Goal: Navigation & Orientation: Find specific page/section

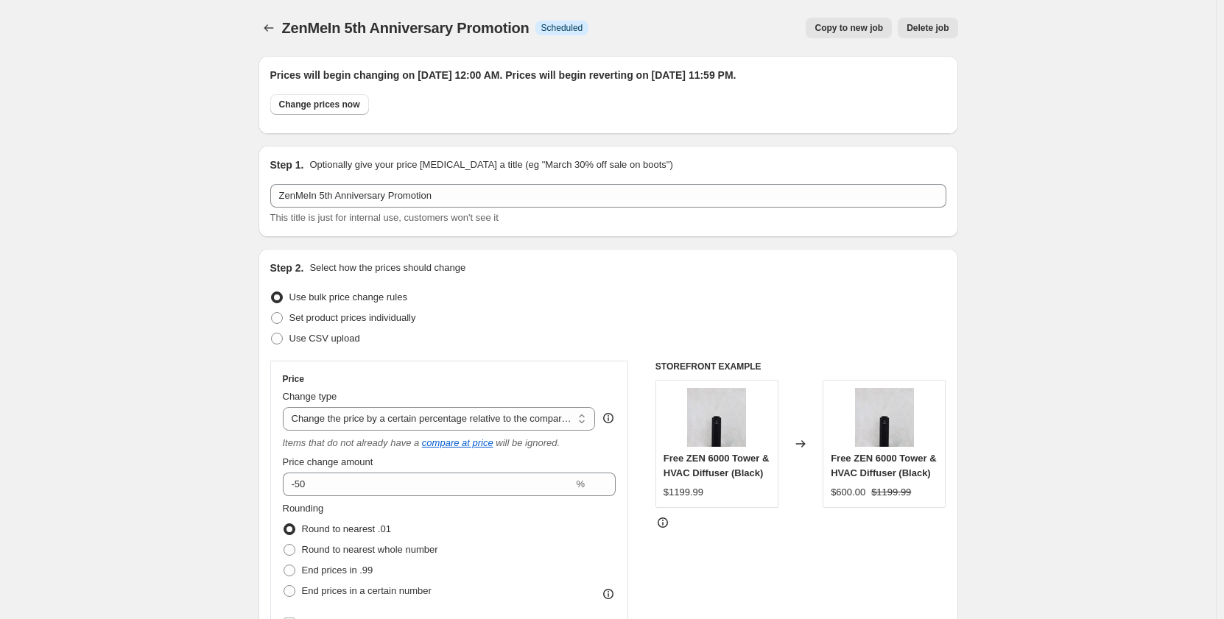
select select "pcap"
select select "no_change"
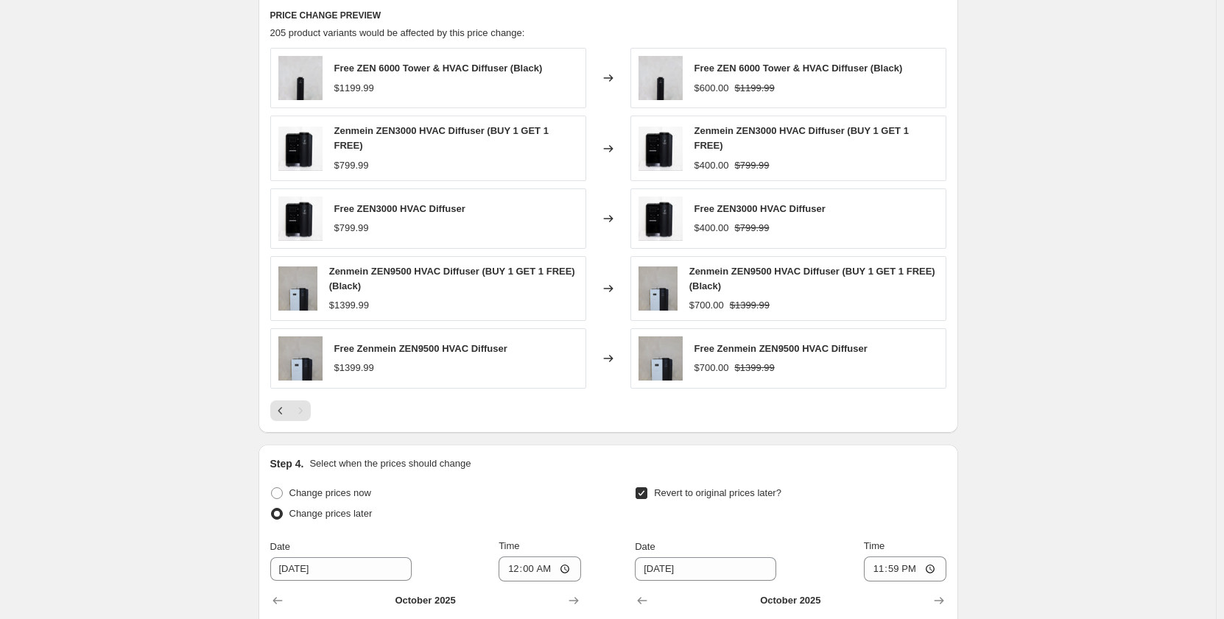
click at [286, 406] on icon "Previous" at bounding box center [280, 410] width 15 height 15
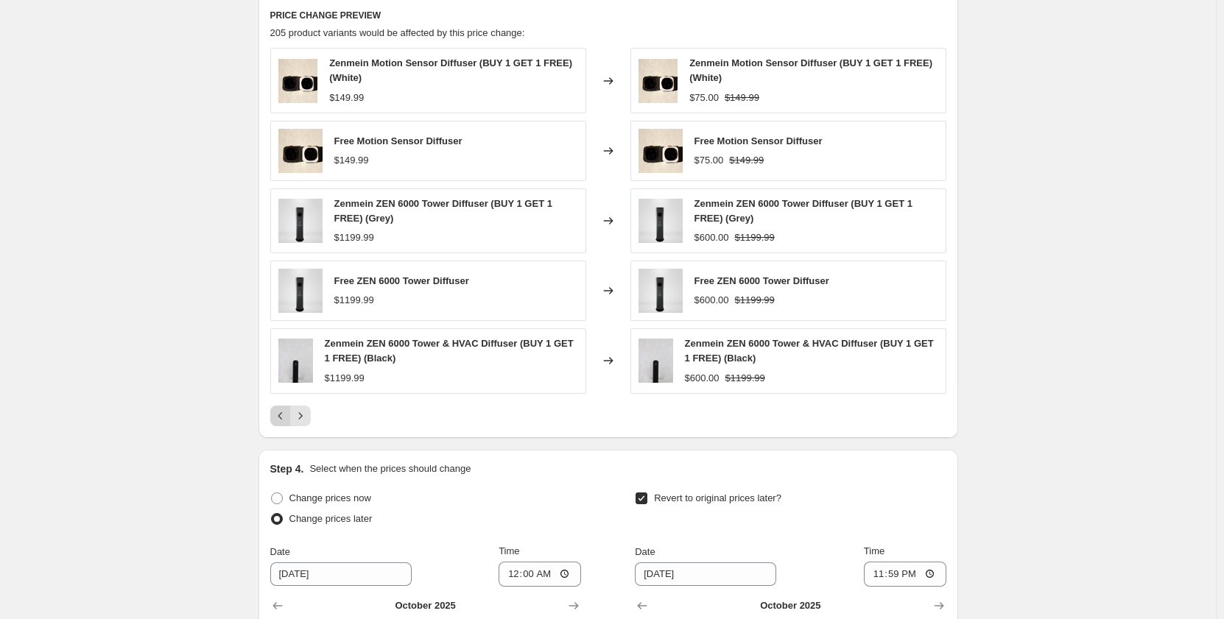
click at [276, 417] on icon "Previous" at bounding box center [280, 416] width 15 height 15
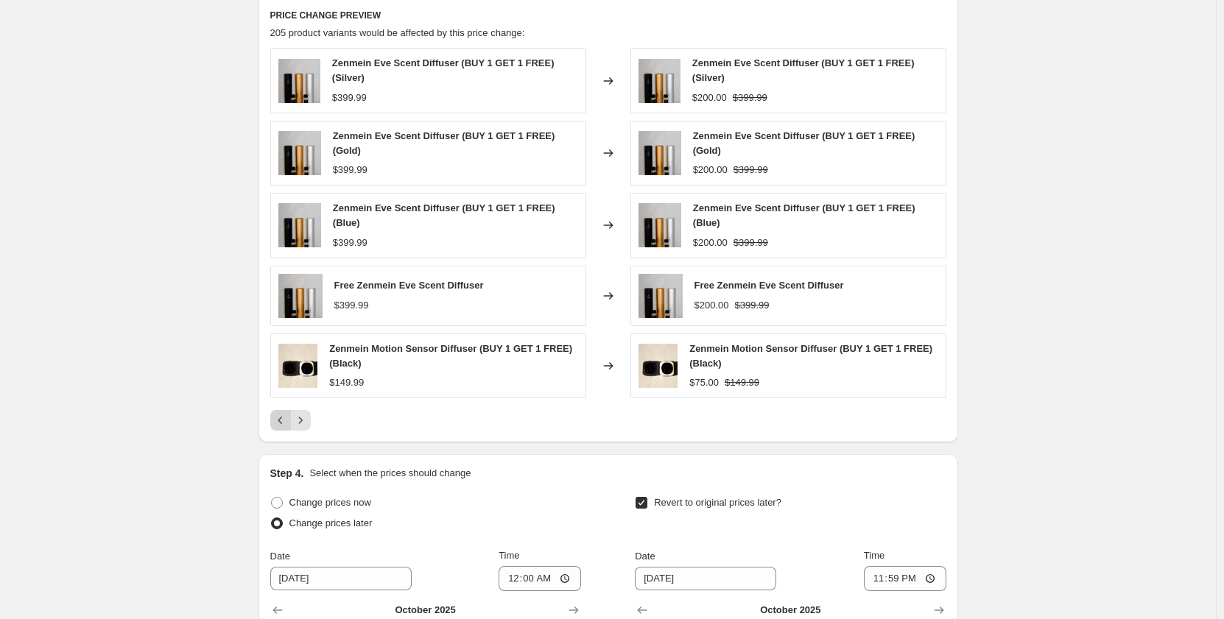
click at [281, 421] on button "Previous" at bounding box center [280, 420] width 21 height 21
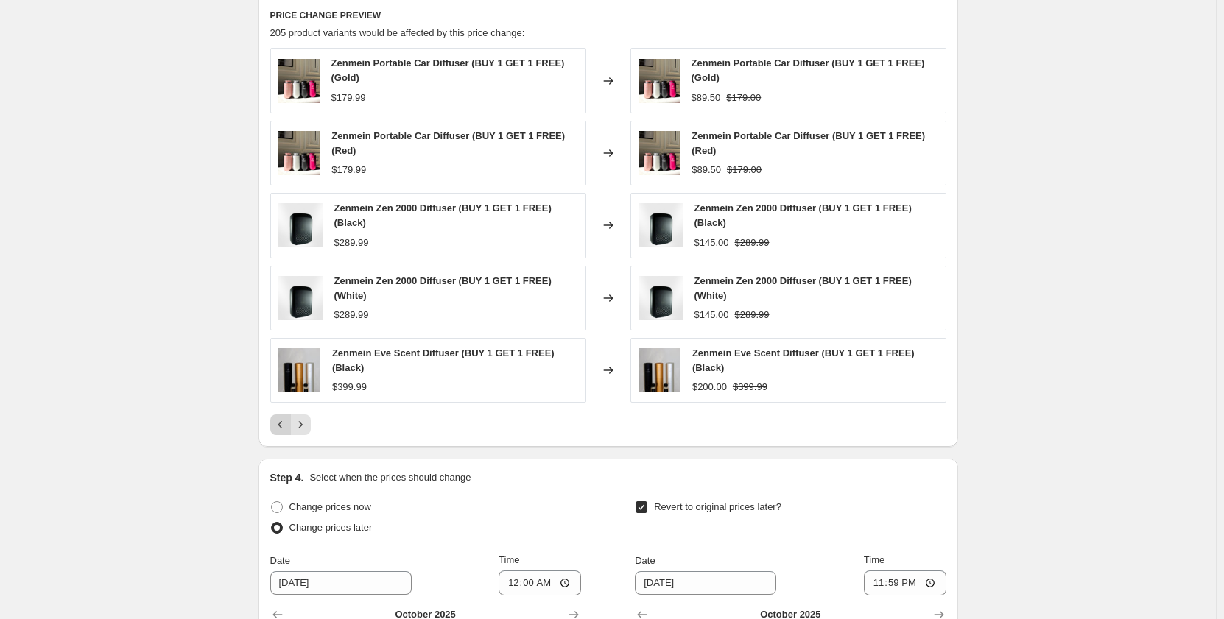
click at [282, 423] on icon "Previous" at bounding box center [280, 424] width 15 height 15
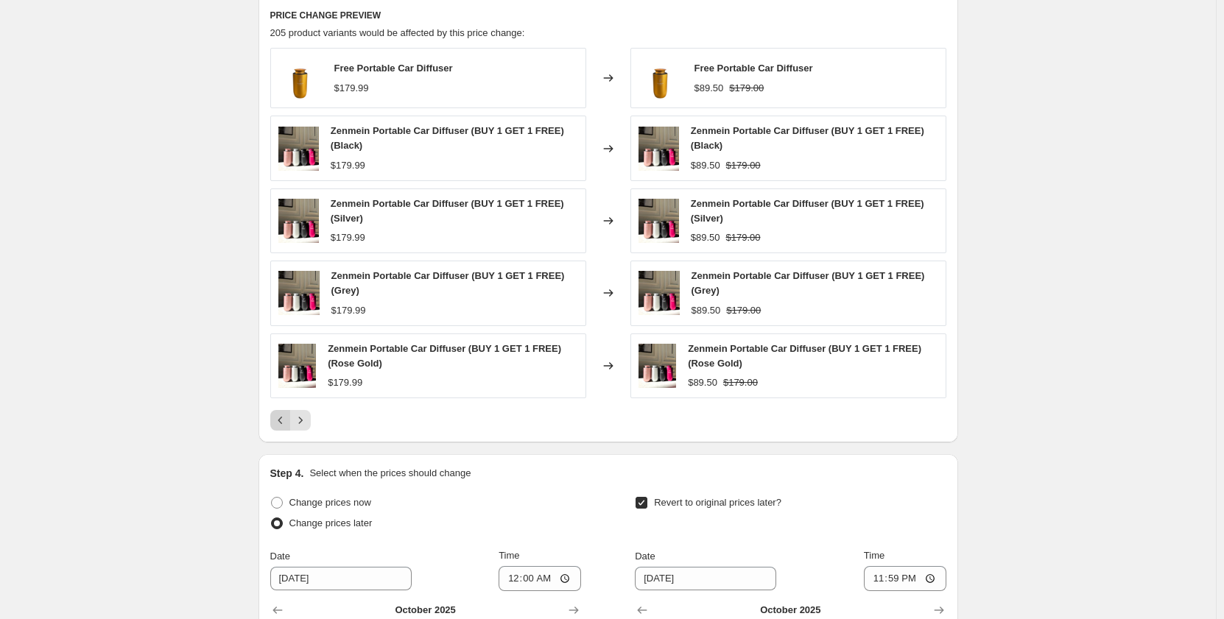
click at [285, 422] on icon "Previous" at bounding box center [280, 420] width 15 height 15
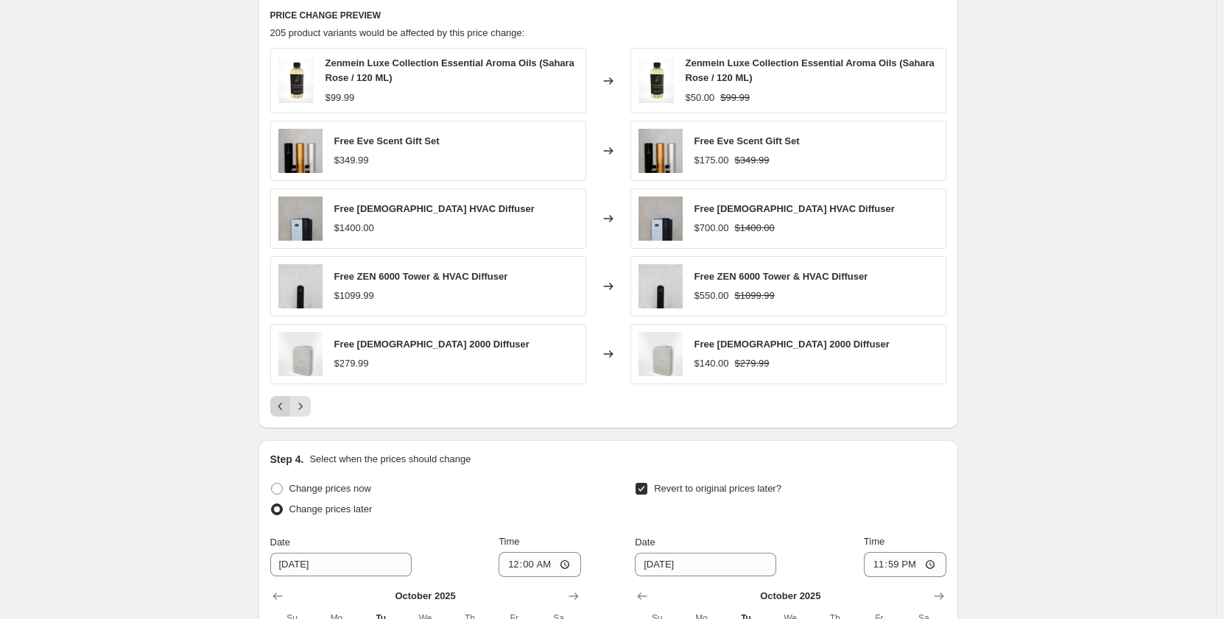
click at [279, 414] on icon "Previous" at bounding box center [280, 406] width 15 height 15
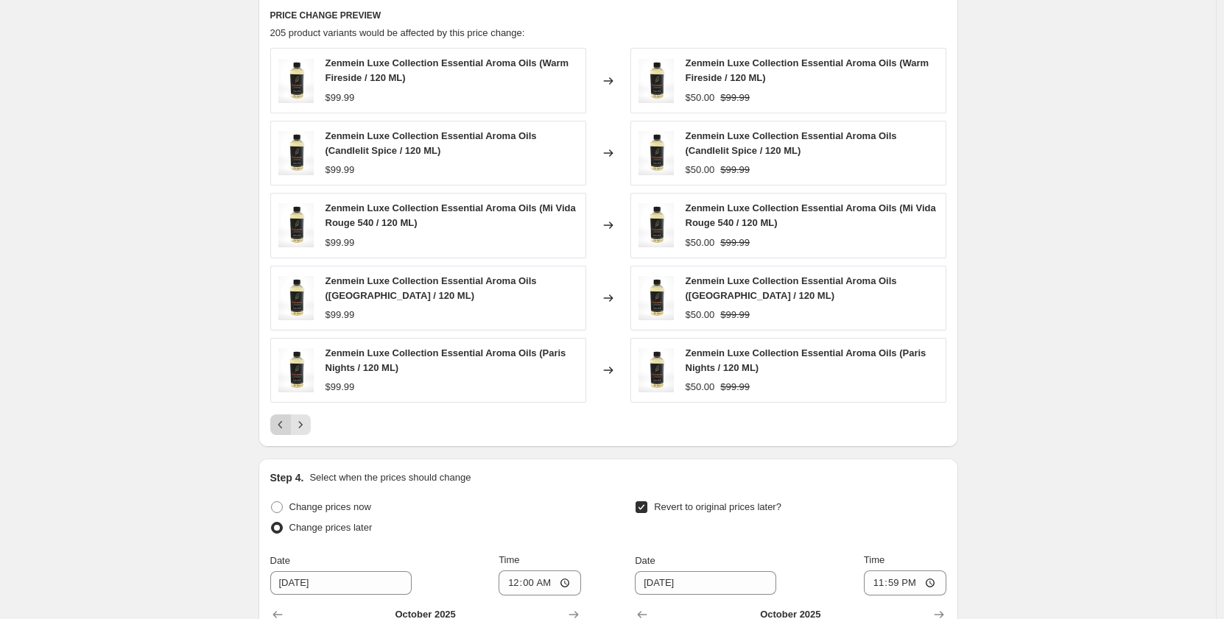
click at [286, 423] on icon "Previous" at bounding box center [280, 424] width 15 height 15
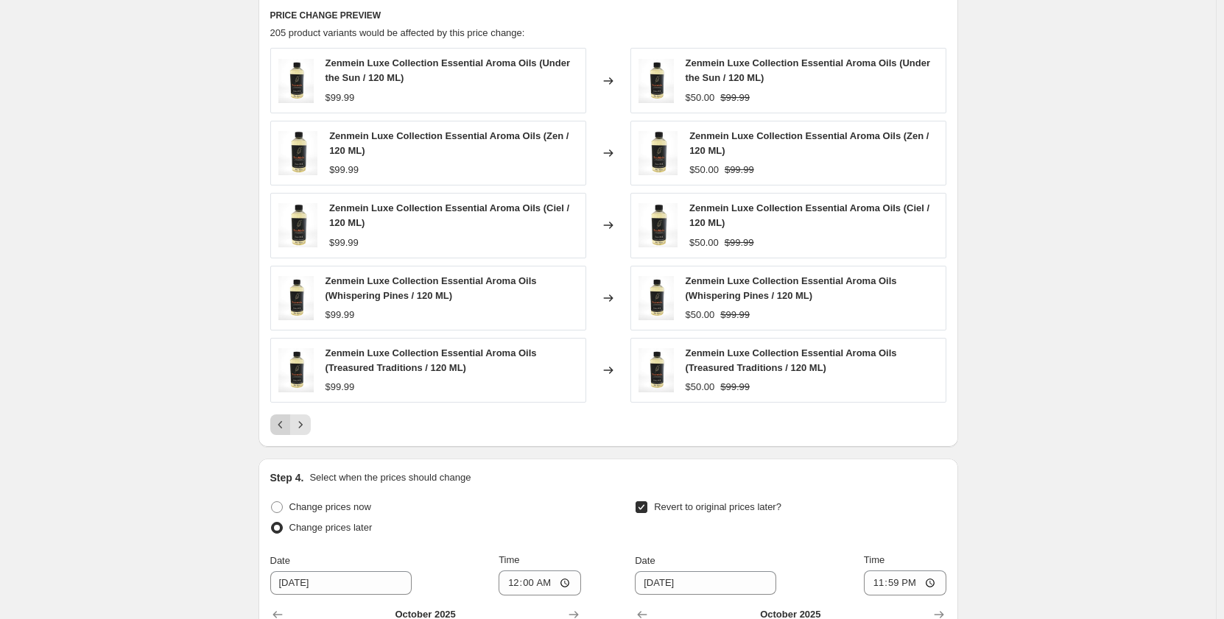
click at [286, 427] on icon "Previous" at bounding box center [280, 424] width 15 height 15
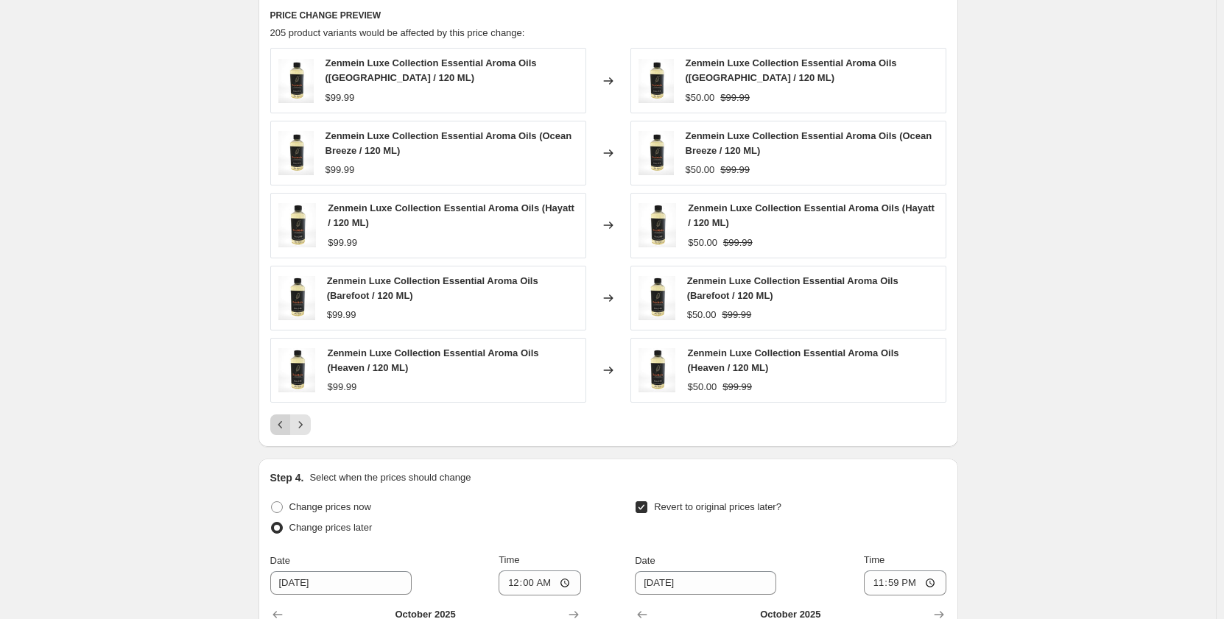
click at [286, 427] on icon "Previous" at bounding box center [280, 424] width 15 height 15
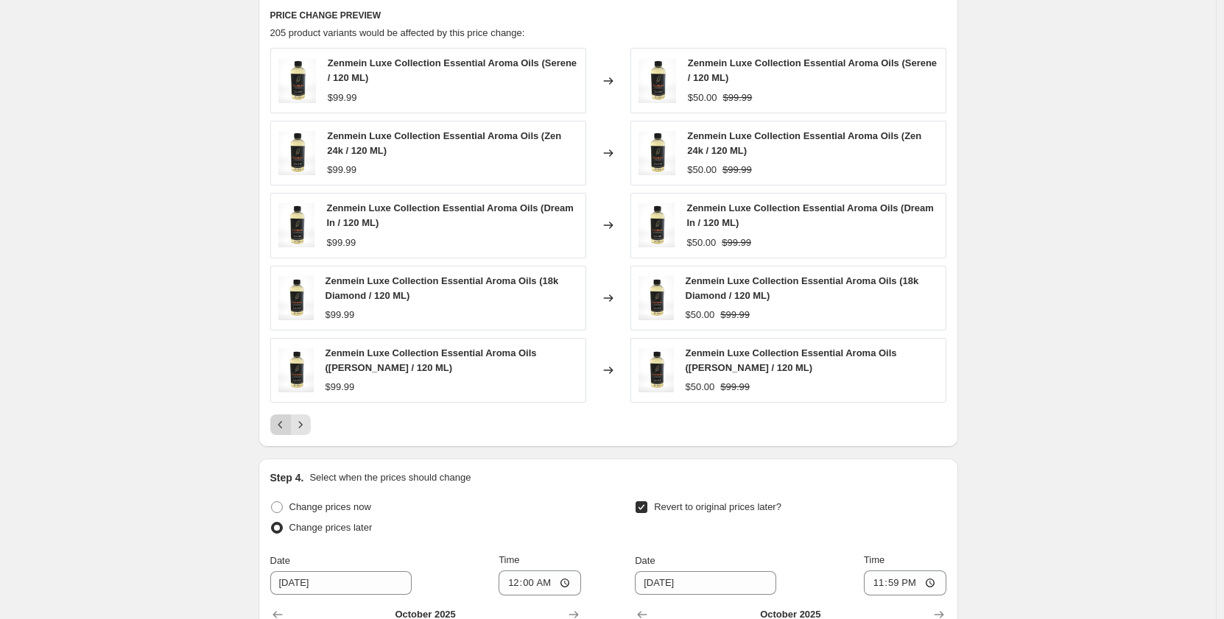
click at [286, 427] on icon "Previous" at bounding box center [280, 424] width 15 height 15
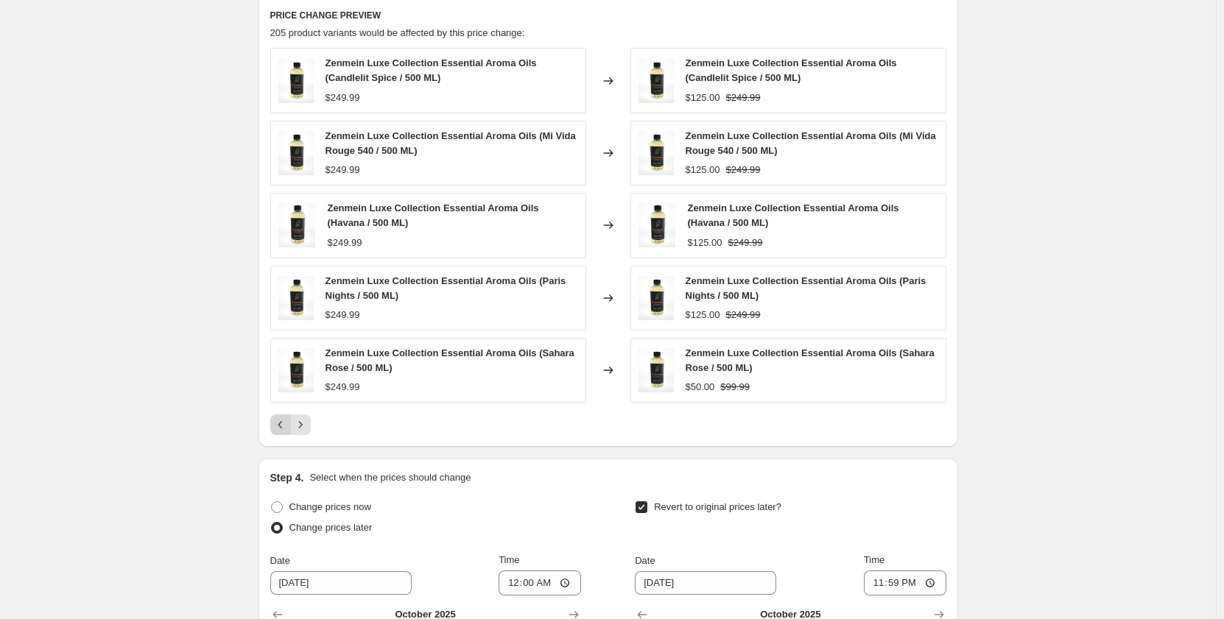
click at [286, 427] on icon "Previous" at bounding box center [280, 424] width 15 height 15
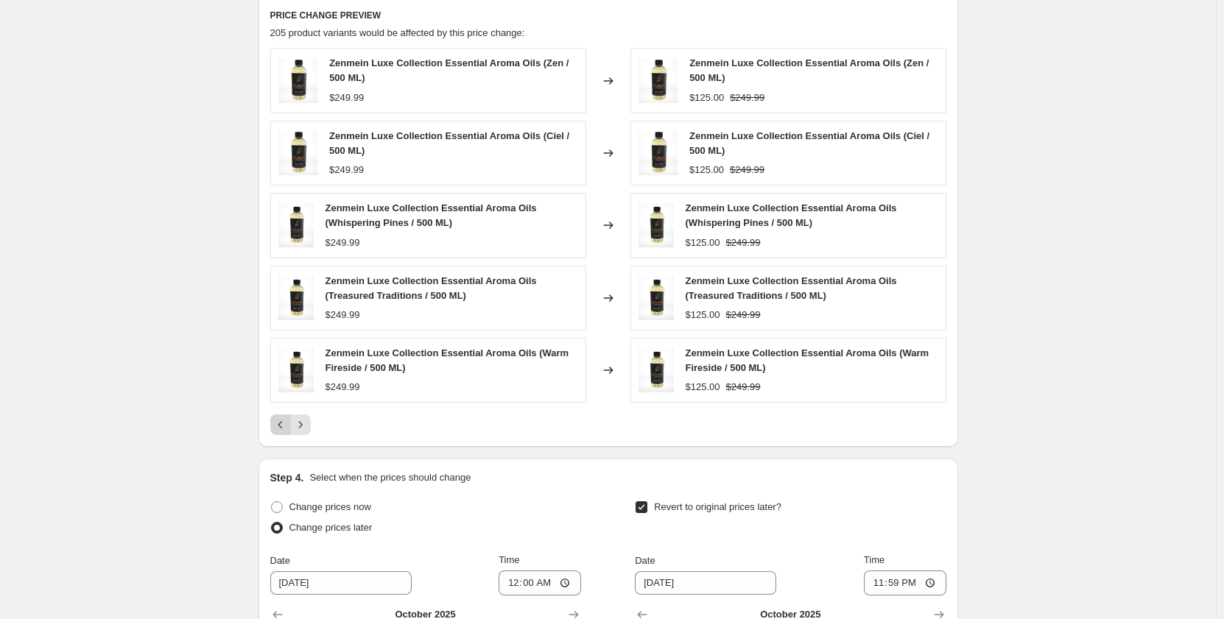
click at [286, 427] on icon "Previous" at bounding box center [280, 424] width 15 height 15
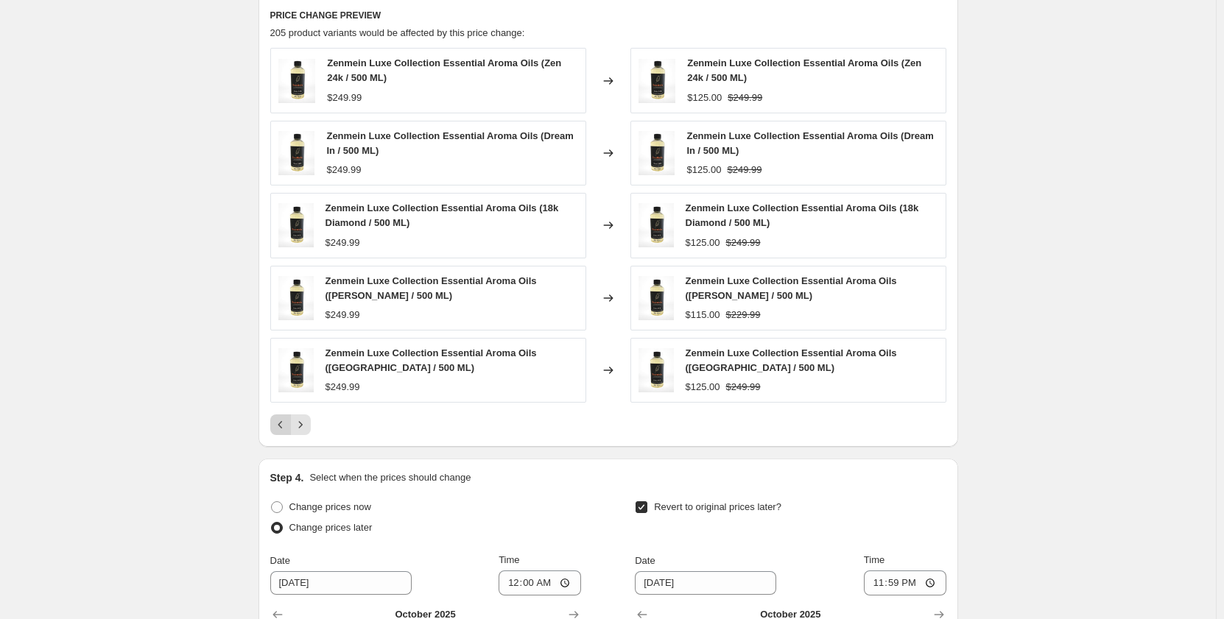
click at [286, 427] on icon "Previous" at bounding box center [280, 424] width 15 height 15
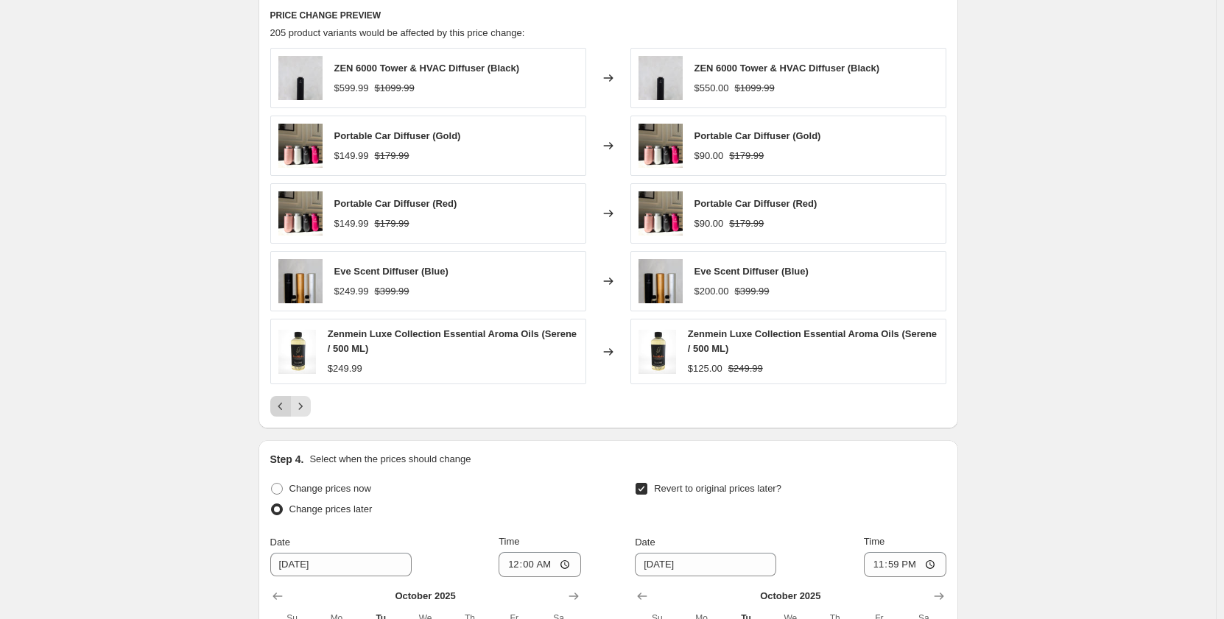
click at [283, 415] on button "Previous" at bounding box center [280, 406] width 21 height 21
